Goal: Task Accomplishment & Management: Manage account settings

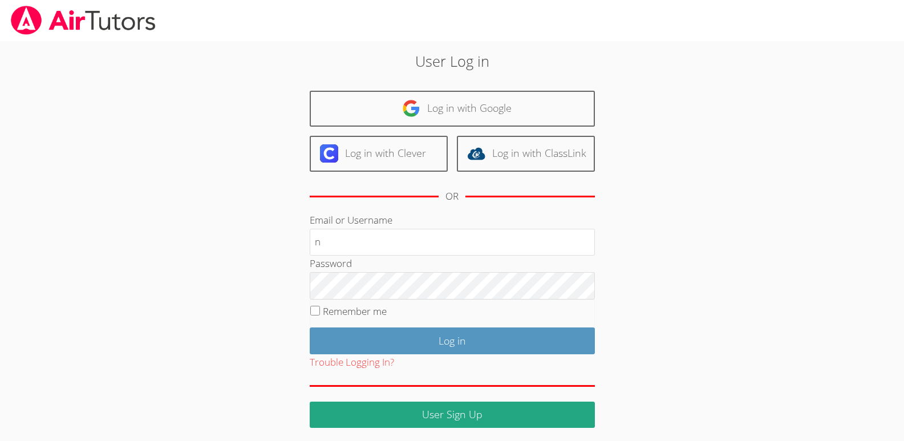
type input "nostubnnyl@gmail.com"
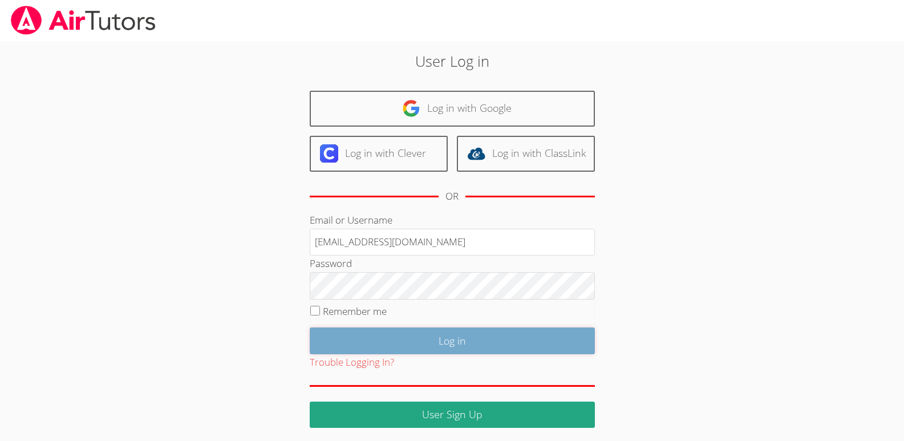
click at [452, 344] on input "Log in" at bounding box center [452, 341] width 285 height 27
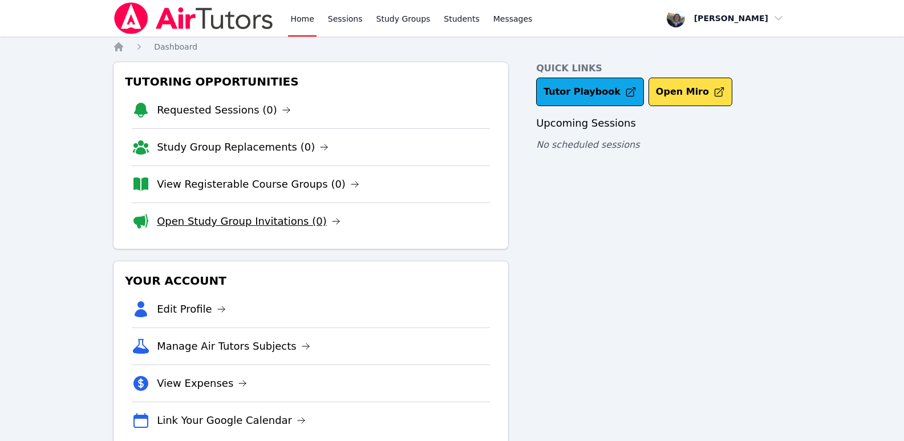
click at [332, 217] on icon at bounding box center [336, 221] width 9 height 9
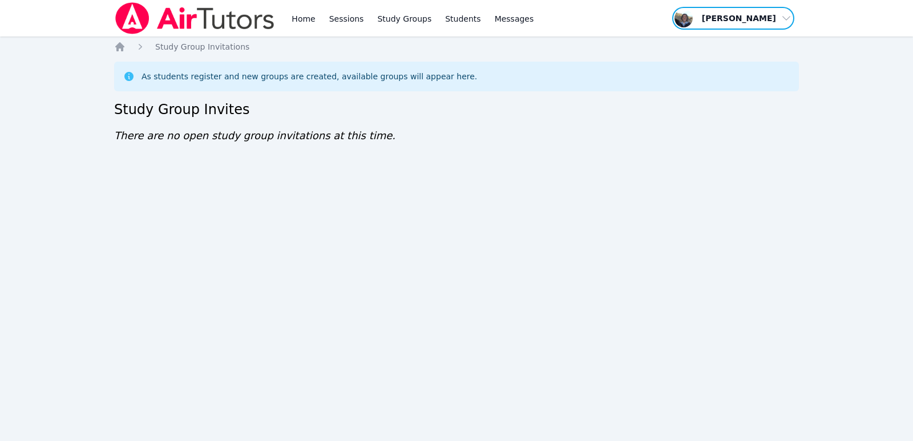
click at [785, 18] on span "button" at bounding box center [733, 18] width 124 height 25
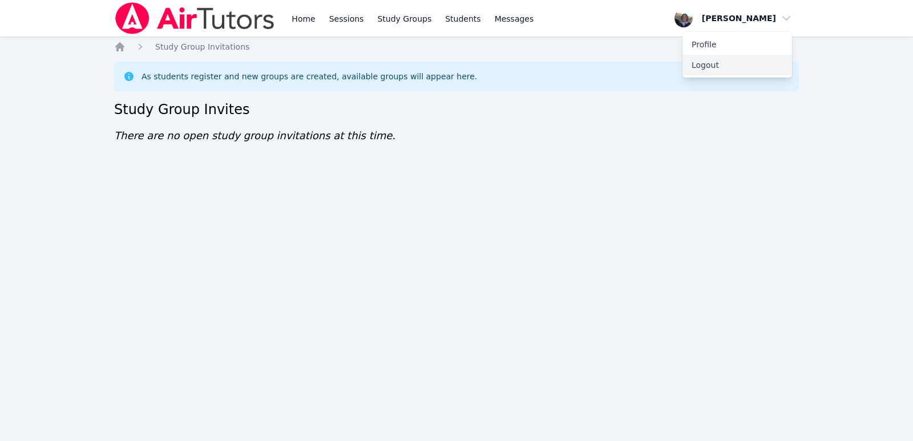
click at [710, 64] on button "Logout" at bounding box center [737, 65] width 110 height 21
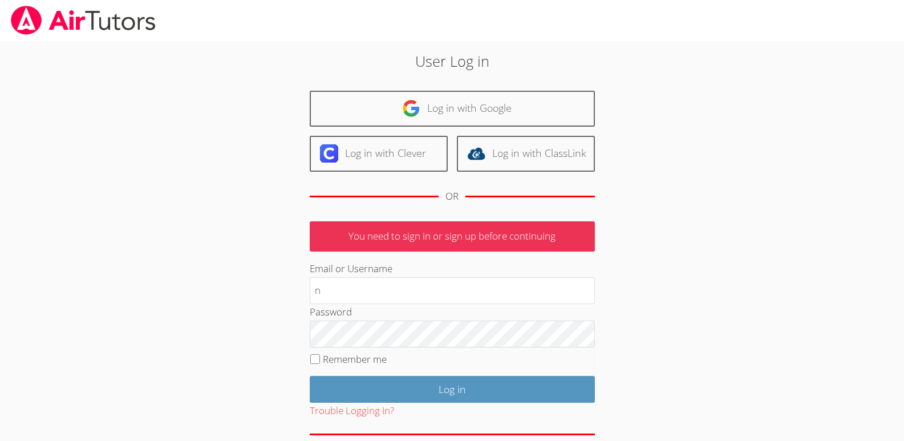
type input "[EMAIL_ADDRESS][DOMAIN_NAME]"
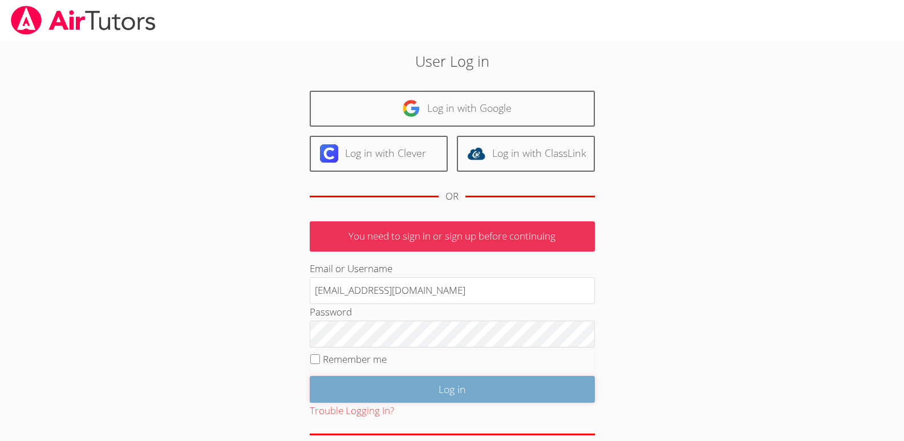
click at [447, 389] on input "Log in" at bounding box center [452, 389] width 285 height 27
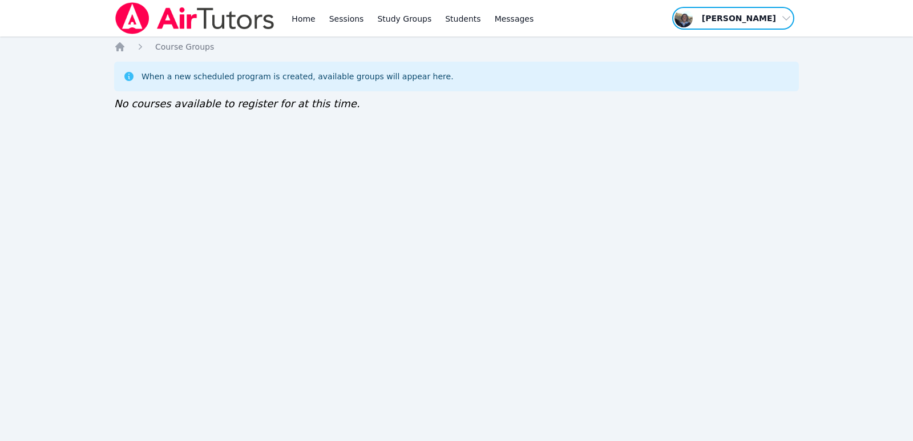
click at [784, 18] on span "button" at bounding box center [733, 18] width 124 height 25
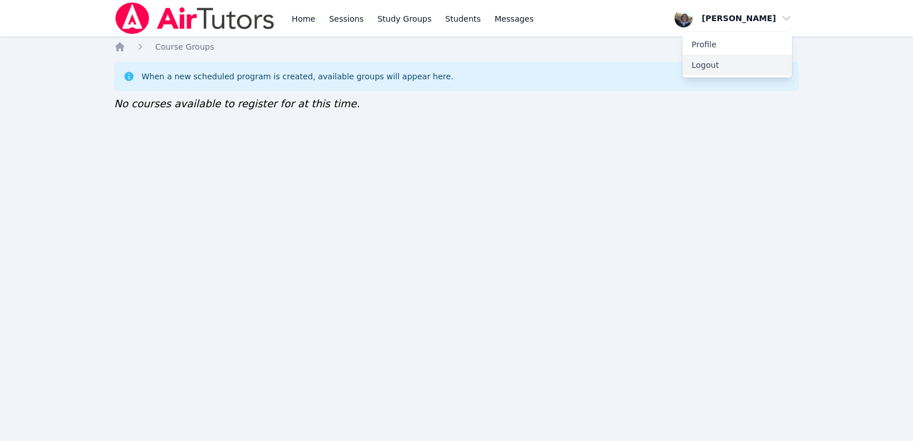
click at [714, 63] on button "Logout" at bounding box center [737, 65] width 110 height 21
